Goal: Find specific page/section: Find specific page/section

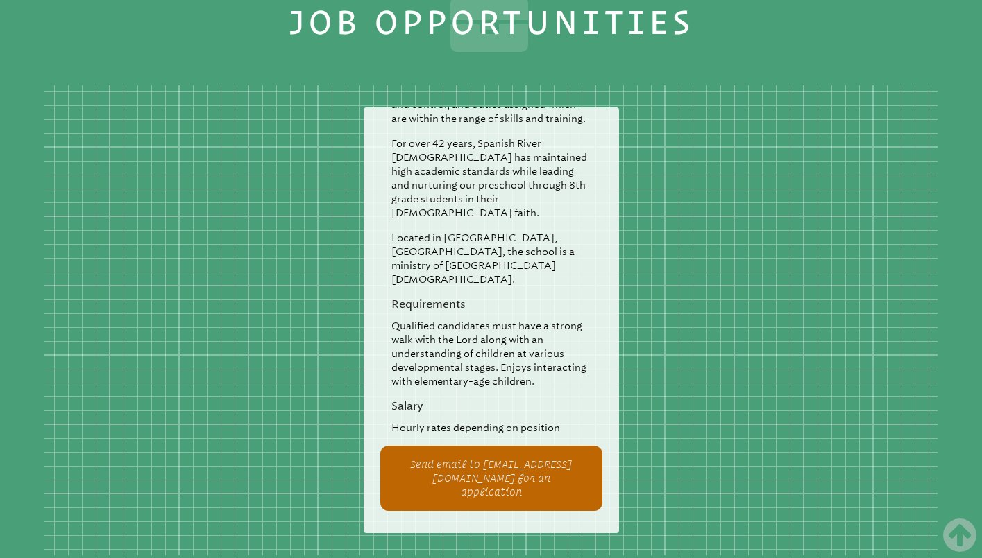
scroll to position [2498, 0]
